Goal: Task Accomplishment & Management: Manage account settings

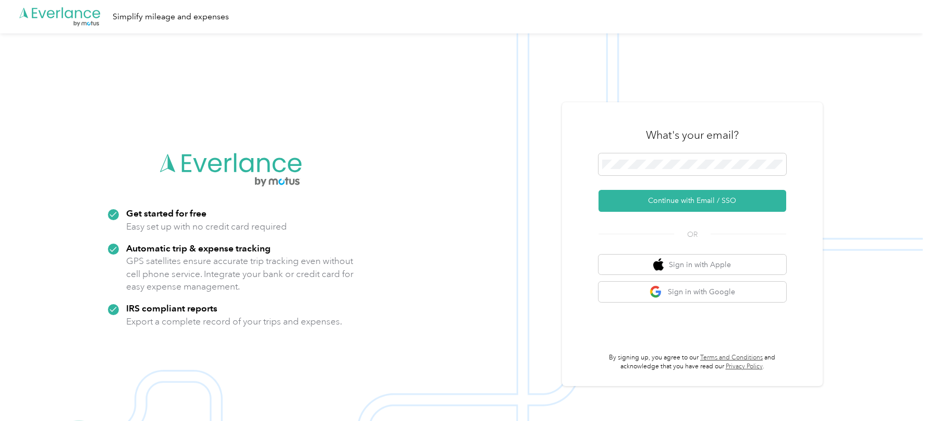
click at [645, 124] on div "What's your email?" at bounding box center [692, 135] width 188 height 36
click at [630, 192] on button "Continue with Email / SSO" at bounding box center [692, 201] width 188 height 22
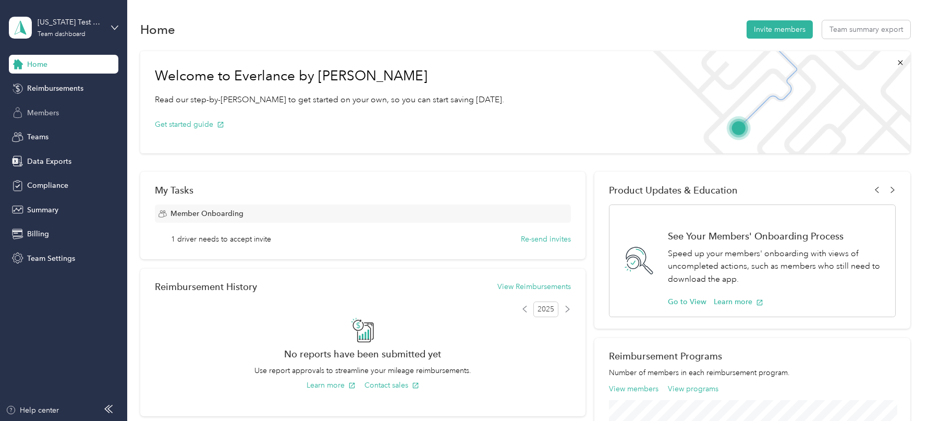
click at [42, 112] on span "Members" at bounding box center [43, 112] width 32 height 11
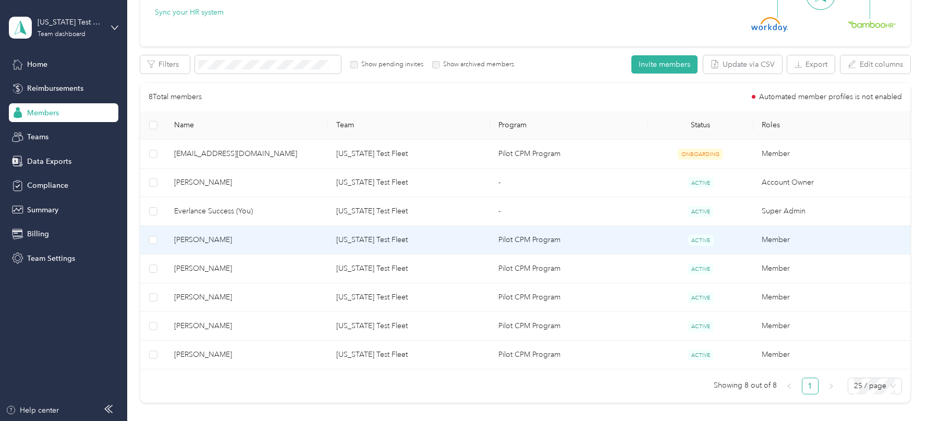
scroll to position [138, 0]
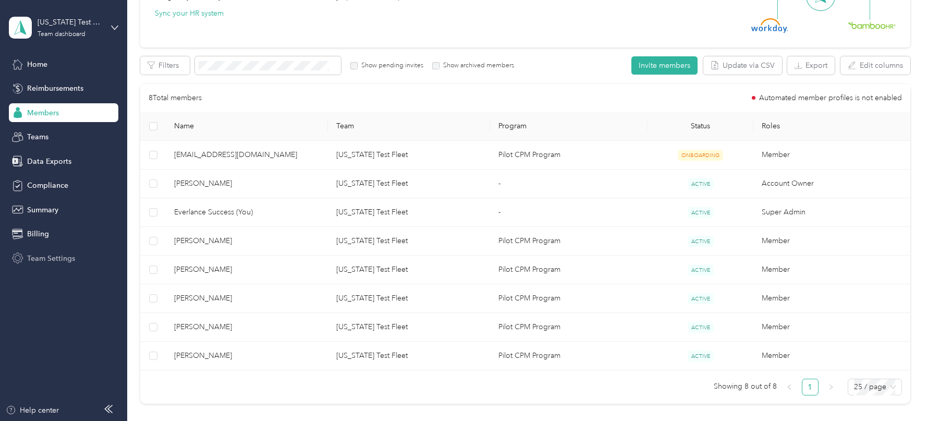
click at [39, 257] on span "Team Settings" at bounding box center [51, 258] width 48 height 11
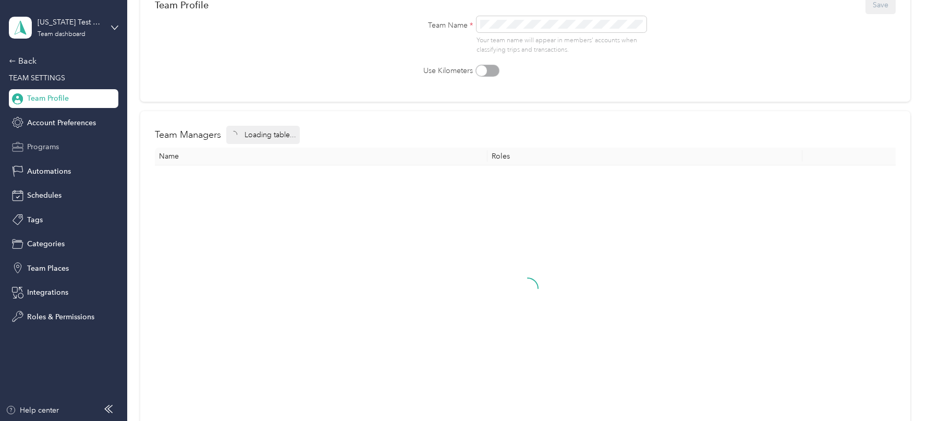
scroll to position [138, 0]
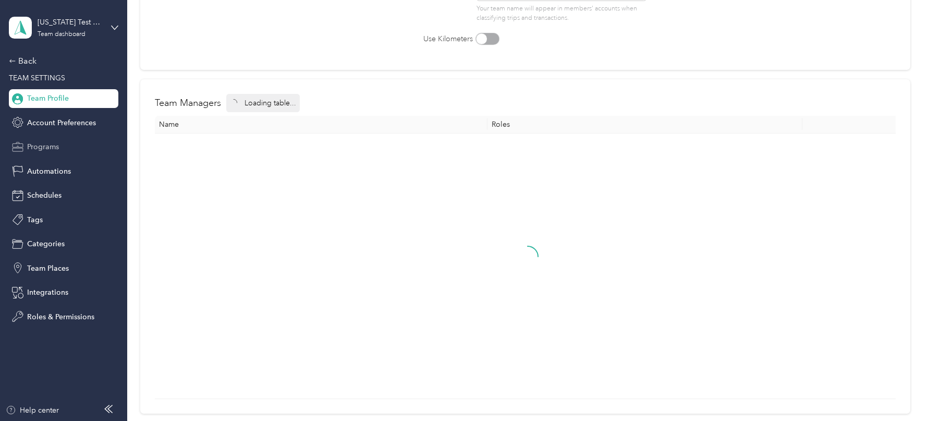
click at [49, 145] on span "Programs" at bounding box center [43, 146] width 32 height 11
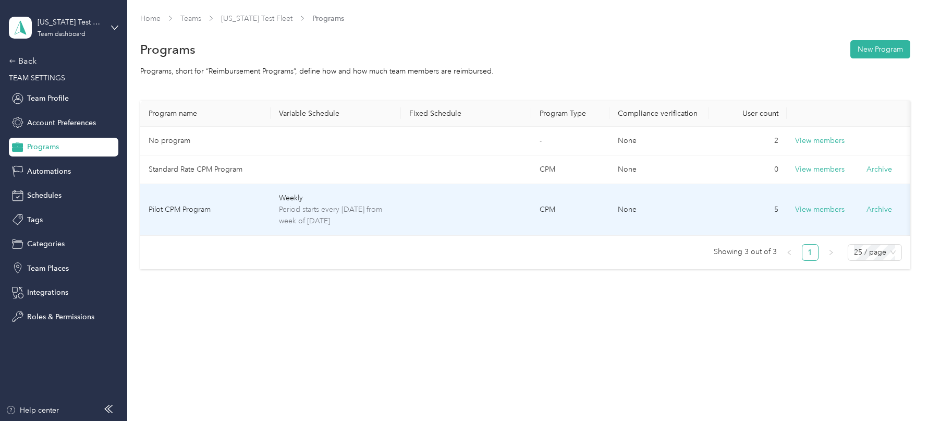
click at [295, 206] on span "Period starts every [DATE] from week of [DATE]" at bounding box center [336, 215] width 114 height 23
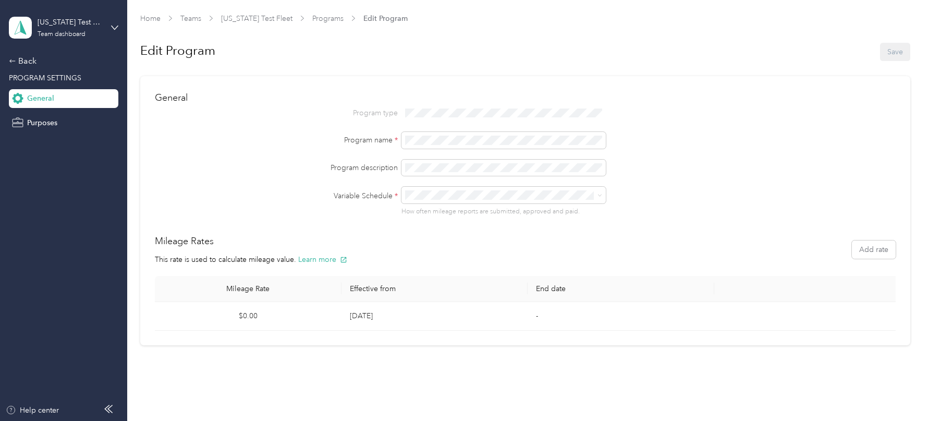
click at [455, 228] on div "None" at bounding box center [506, 231] width 190 height 11
click at [889, 54] on button "Save" at bounding box center [895, 52] width 30 height 18
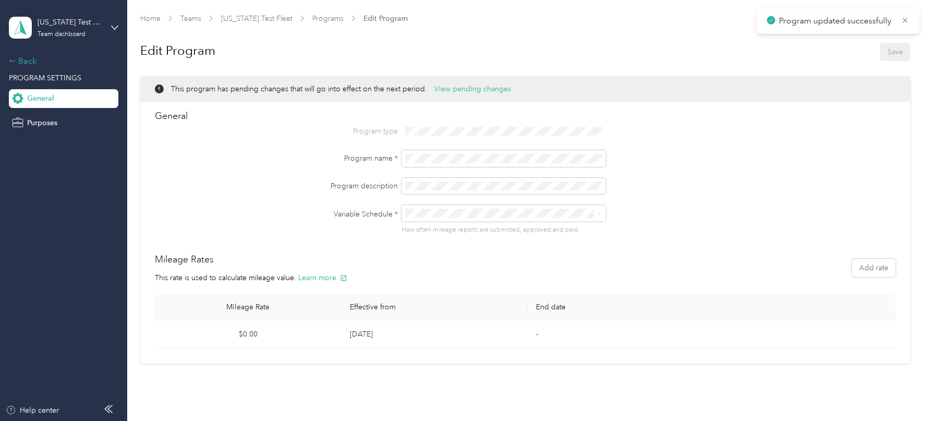
click at [31, 62] on div "Back" at bounding box center [61, 61] width 104 height 13
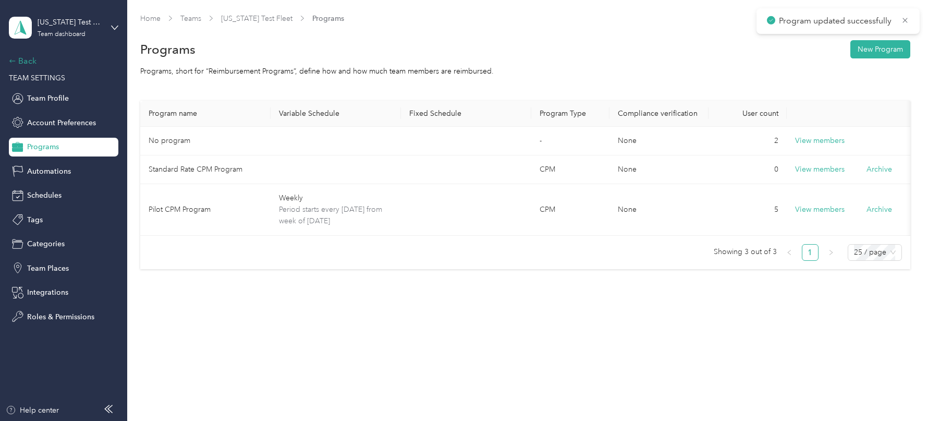
click at [33, 61] on div "Back" at bounding box center [61, 61] width 104 height 13
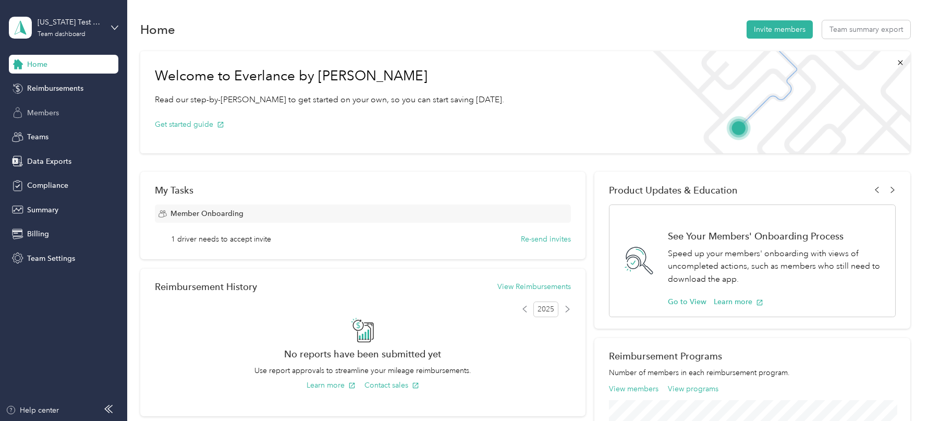
click at [40, 112] on span "Members" at bounding box center [43, 112] width 32 height 11
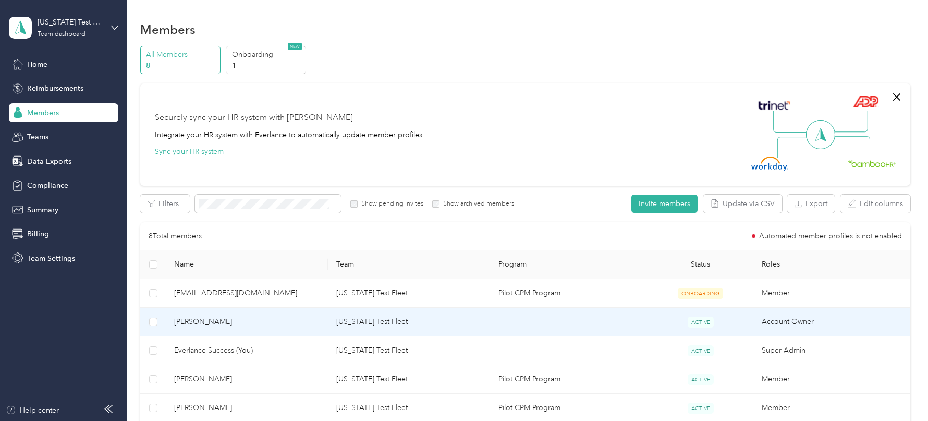
click at [298, 316] on span "[PERSON_NAME]" at bounding box center [246, 321] width 145 height 11
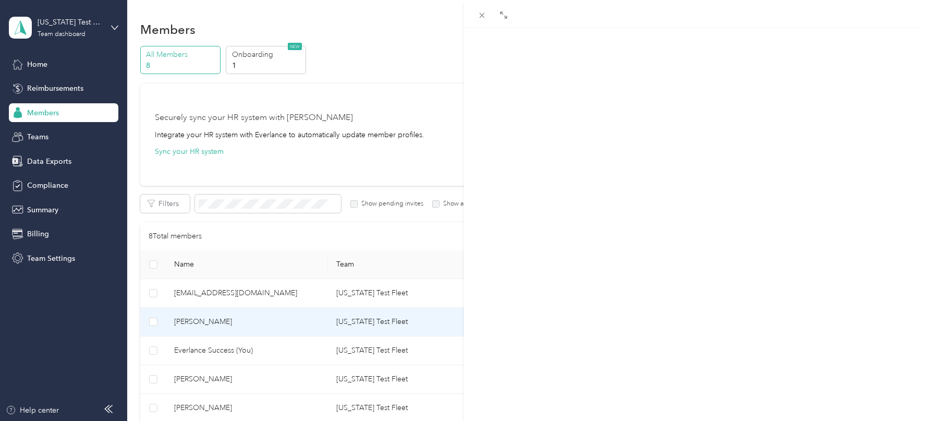
click at [601, 74] on div "Trips Expenses Reports Member info Program Rates Work hours" at bounding box center [696, 69] width 464 height 15
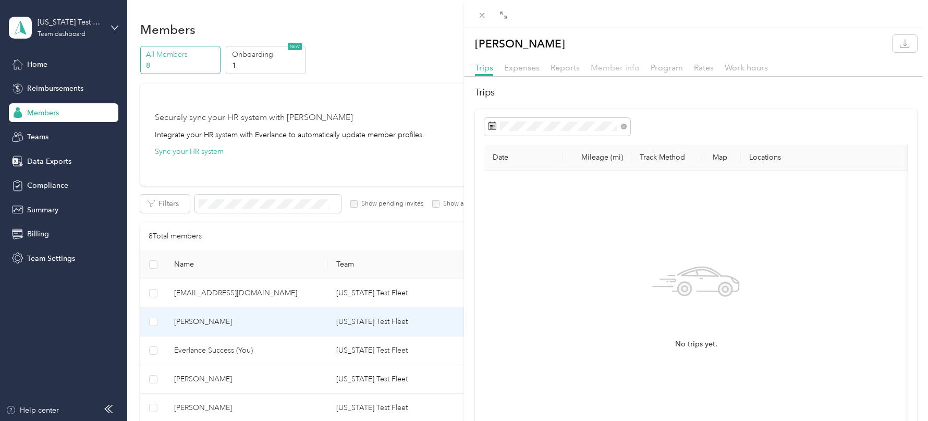
click at [601, 71] on span "Member info" at bounding box center [615, 68] width 49 height 10
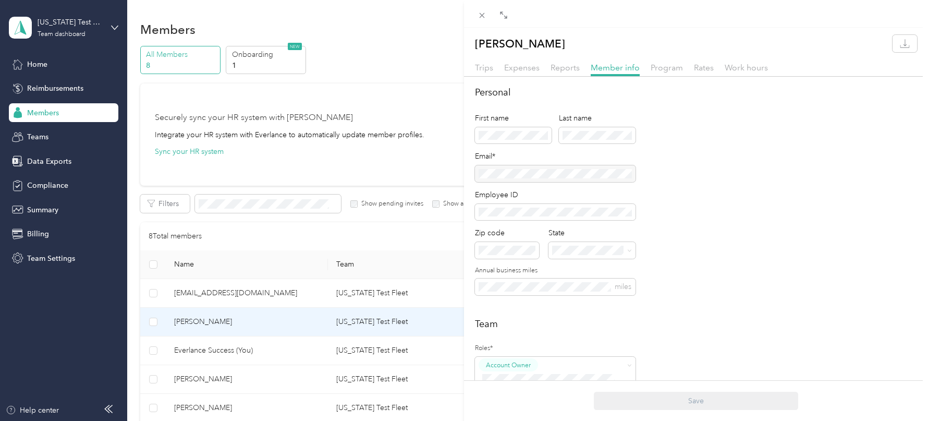
click at [534, 167] on div at bounding box center [555, 173] width 161 height 17
click at [106, 32] on div "[PERSON_NAME] Trips Expenses Reports Member info Program Rates Work hours Perso…" at bounding box center [464, 210] width 928 height 421
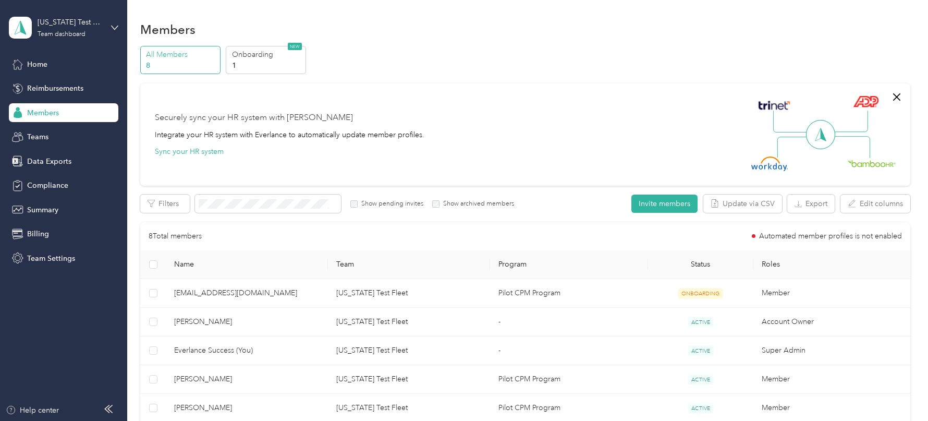
click at [102, 27] on div at bounding box center [464, 210] width 928 height 421
click at [102, 27] on div "[US_STATE] Test Fleet" at bounding box center [70, 22] width 65 height 11
click at [79, 135] on div "Log out" at bounding box center [118, 133] width 205 height 18
